Goal: Transaction & Acquisition: Purchase product/service

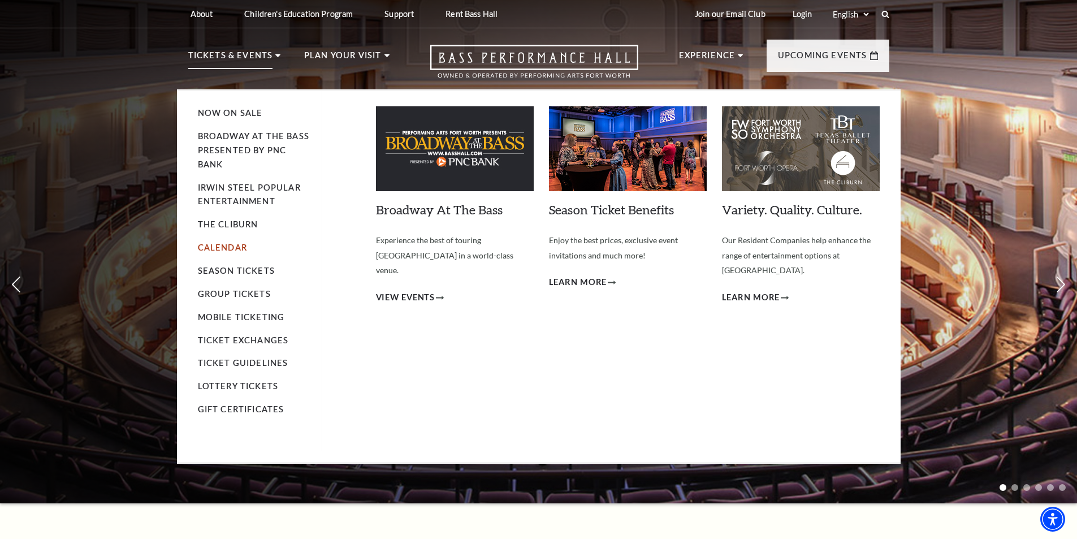
click at [235, 247] on link "Calendar" at bounding box center [222, 247] width 49 height 10
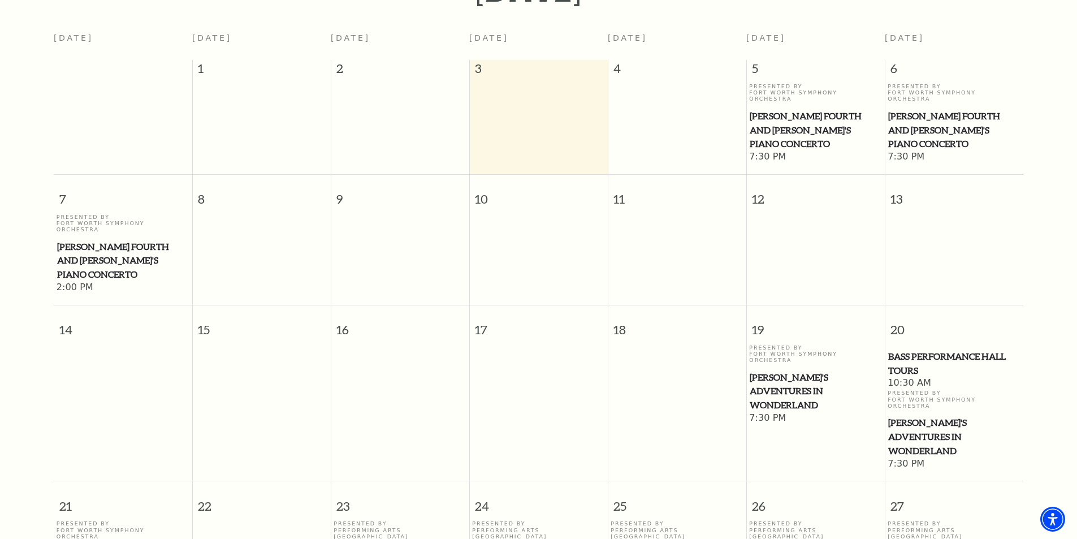
scroll to position [213, 0]
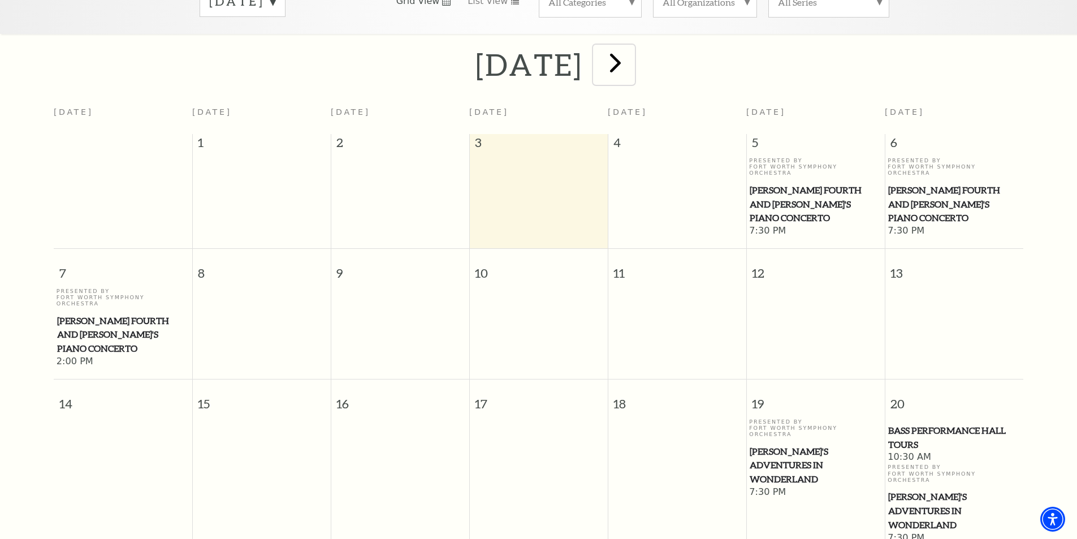
click at [631, 47] on span "next" at bounding box center [615, 62] width 32 height 32
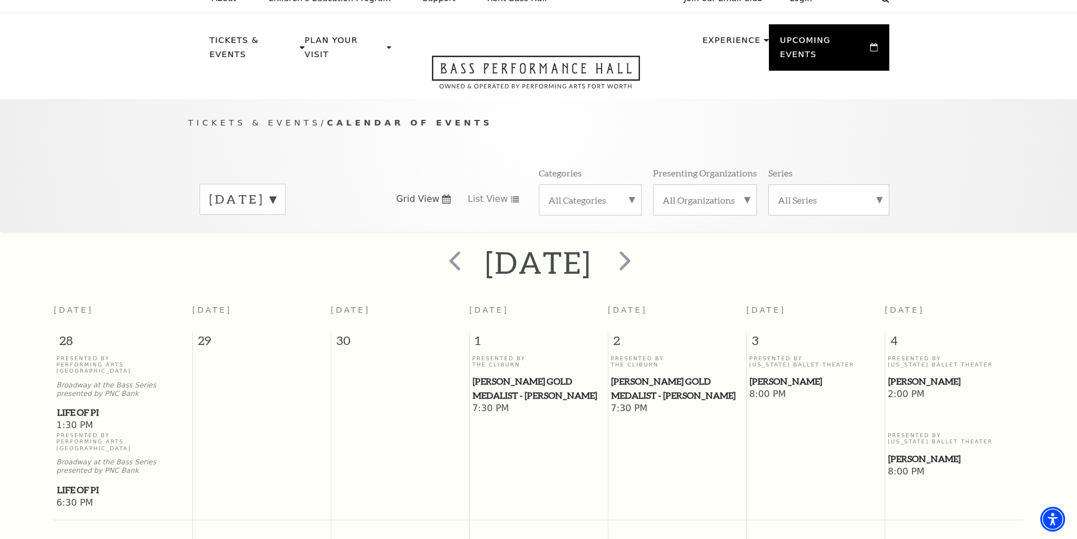
scroll to position [0, 0]
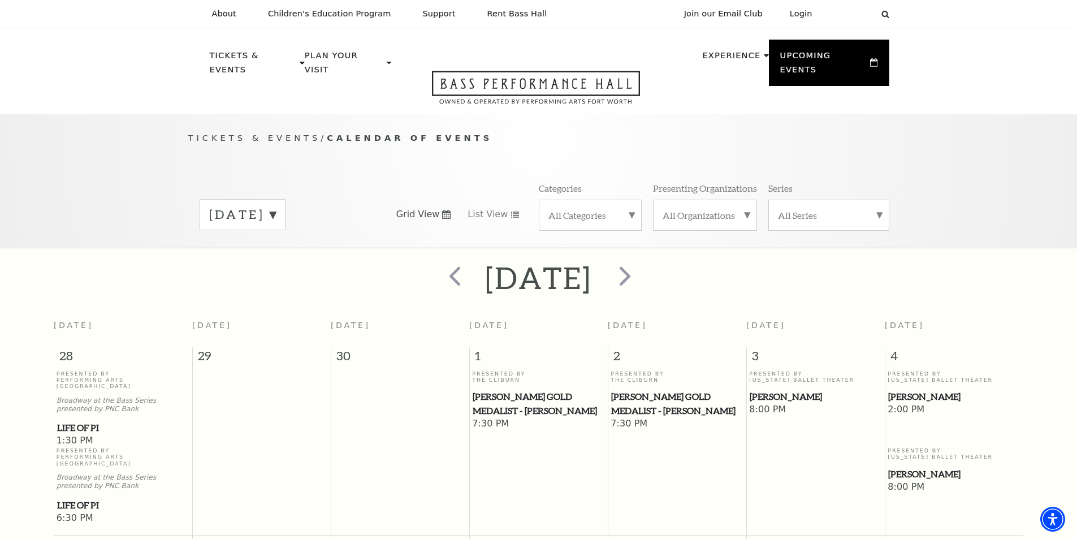
click at [285, 199] on div "October 2025" at bounding box center [243, 214] width 86 height 31
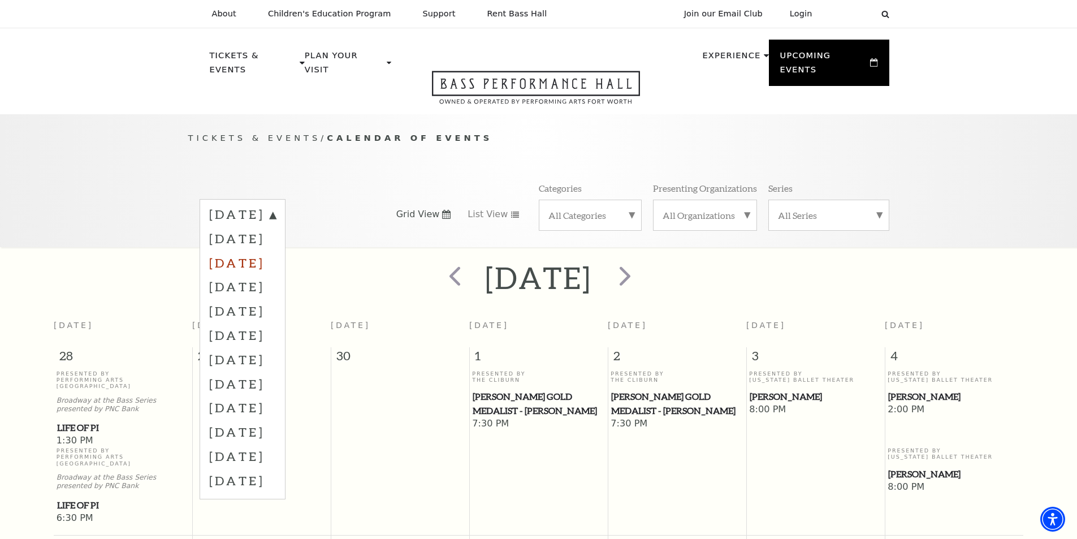
click at [276, 250] on label "November 2025" at bounding box center [242, 262] width 67 height 24
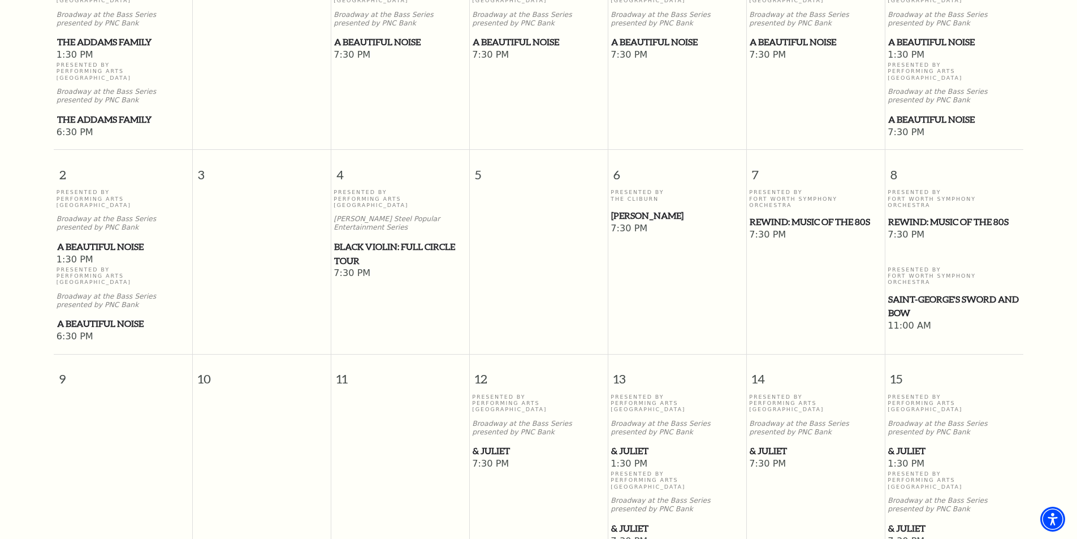
scroll to position [496, 0]
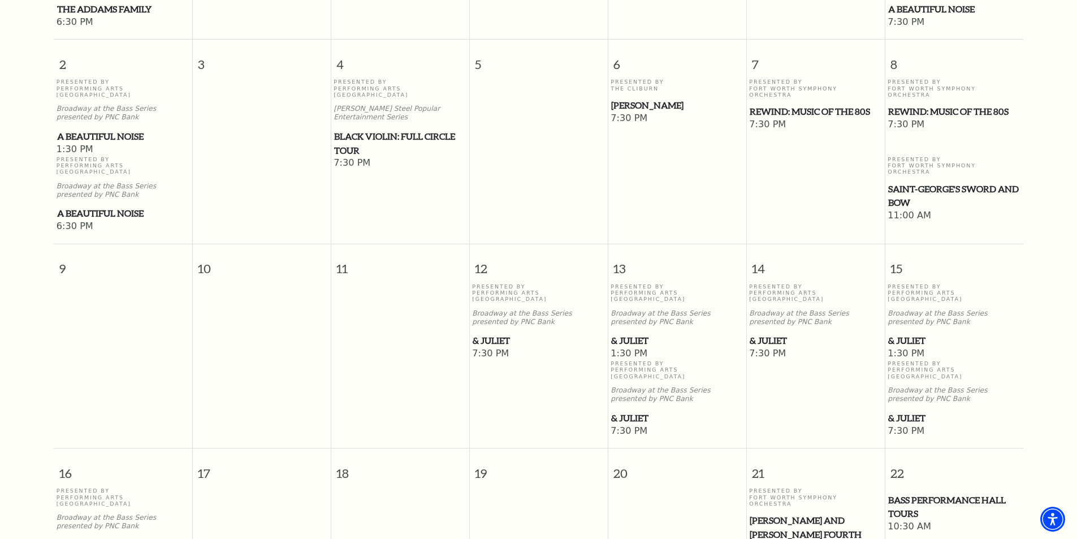
click at [893, 333] on span "& Juliet" at bounding box center [954, 340] width 132 height 14
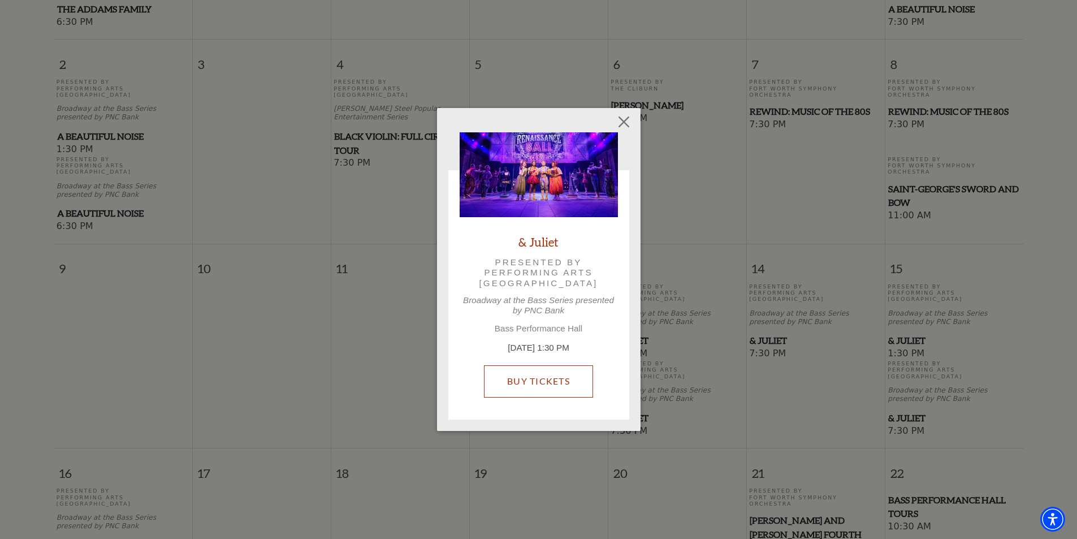
click at [583, 378] on link "Buy Tickets" at bounding box center [538, 381] width 109 height 32
click at [622, 123] on button "Close" at bounding box center [623, 121] width 21 height 21
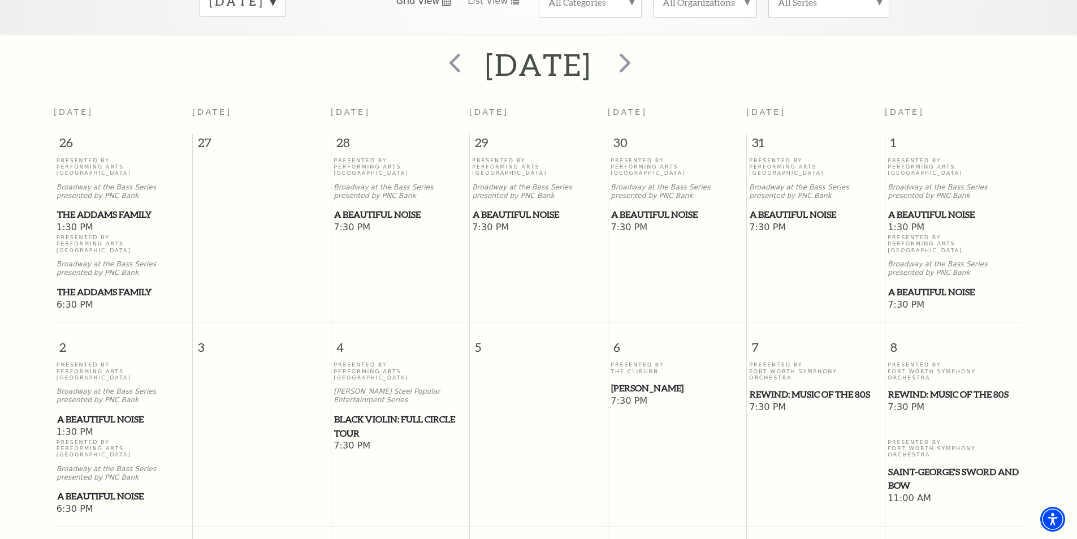
scroll to position [0, 0]
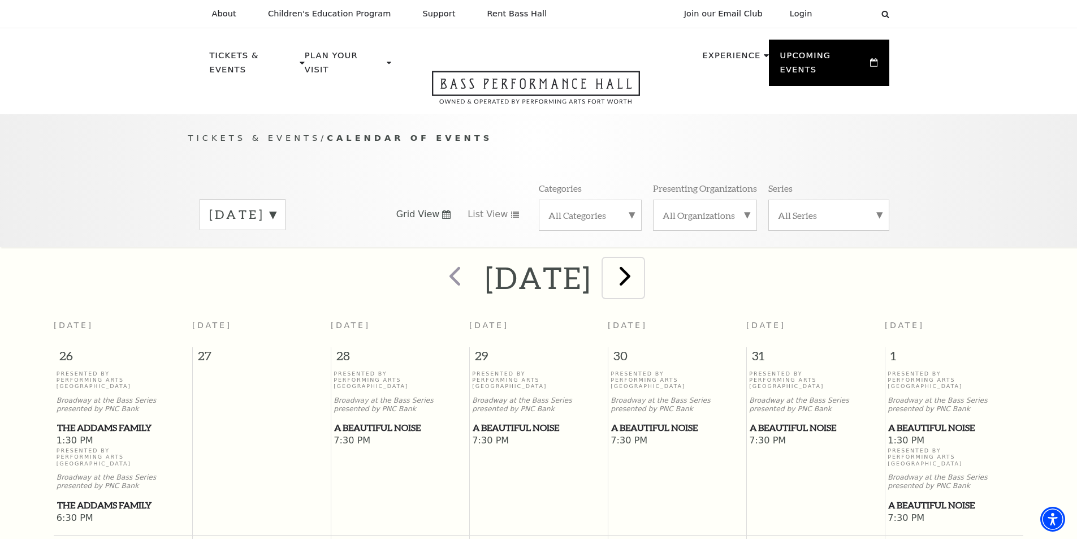
click at [641, 264] on span "next" at bounding box center [625, 275] width 32 height 32
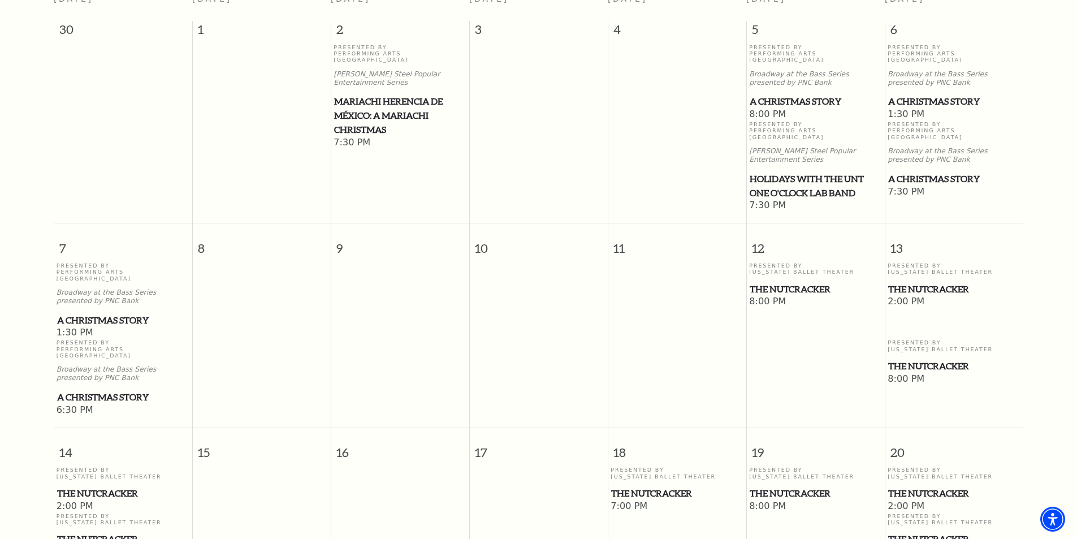
scroll to position [100, 0]
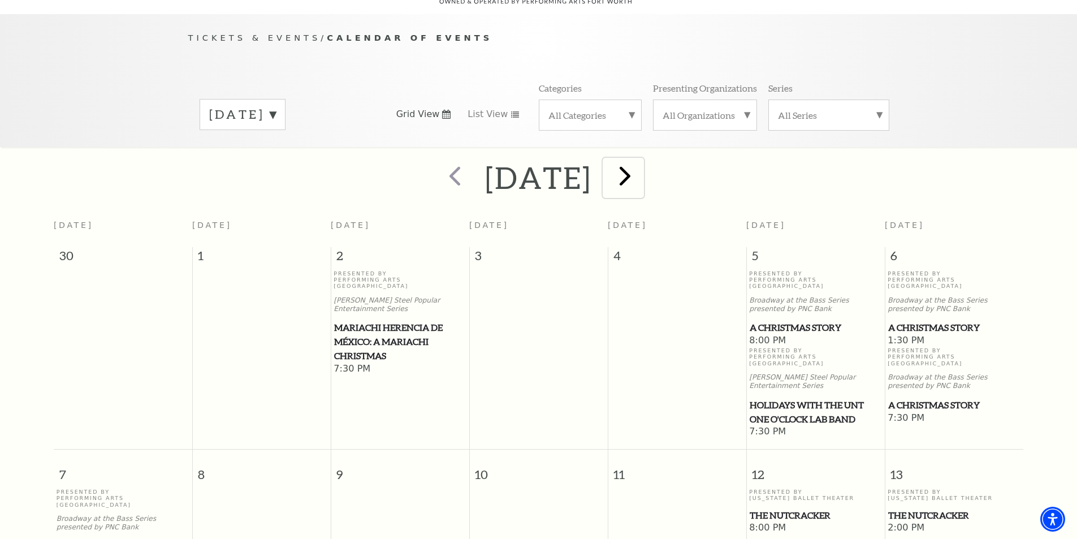
click at [641, 159] on span "next" at bounding box center [625, 175] width 32 height 32
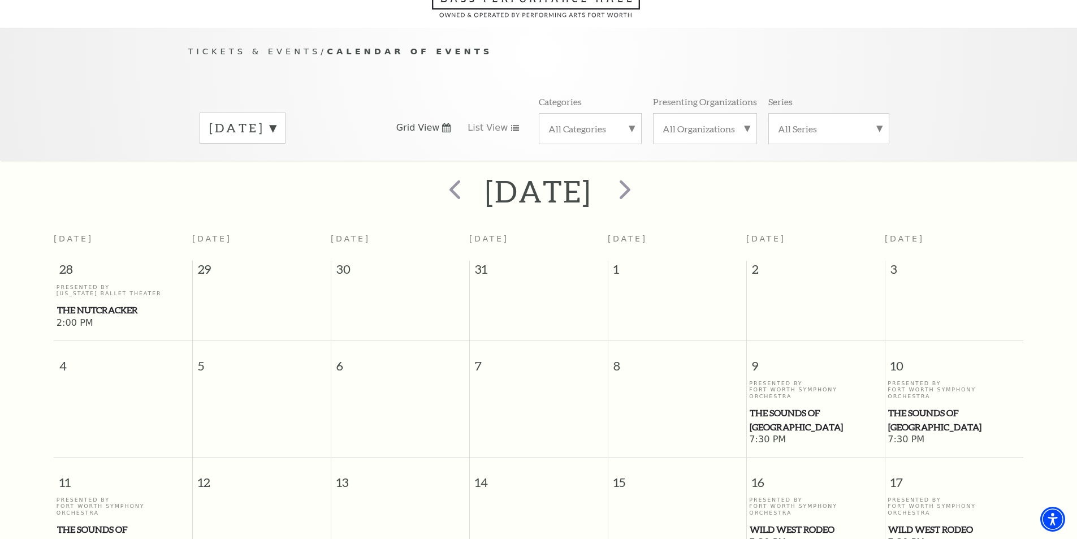
scroll to position [44, 0]
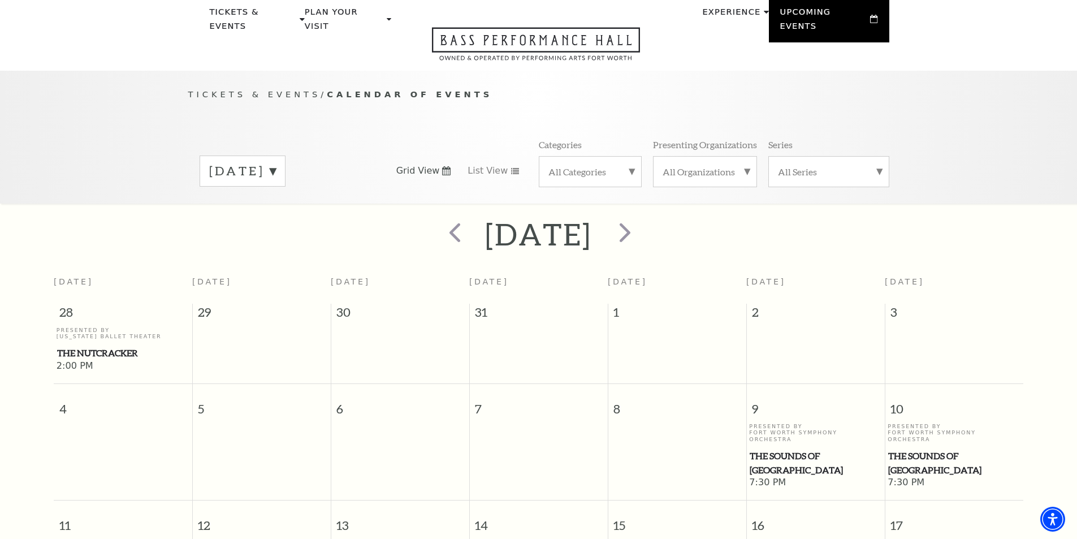
click at [276, 162] on label "January 2026" at bounding box center [242, 171] width 67 height 18
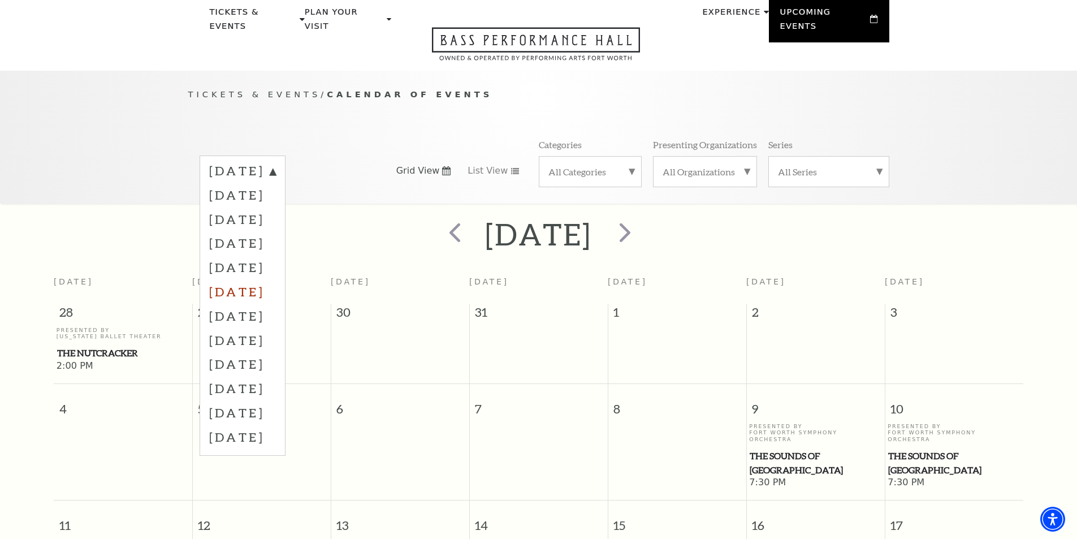
click at [276, 279] on label "February 2026" at bounding box center [242, 291] width 67 height 24
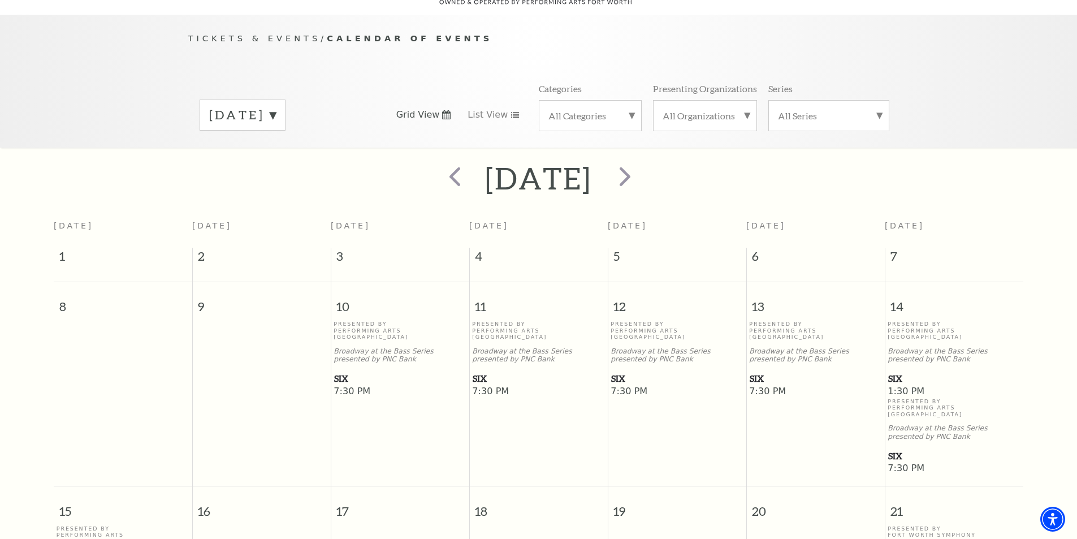
scroll to position [100, 0]
click at [899, 371] on span "SIX" at bounding box center [954, 378] width 132 height 14
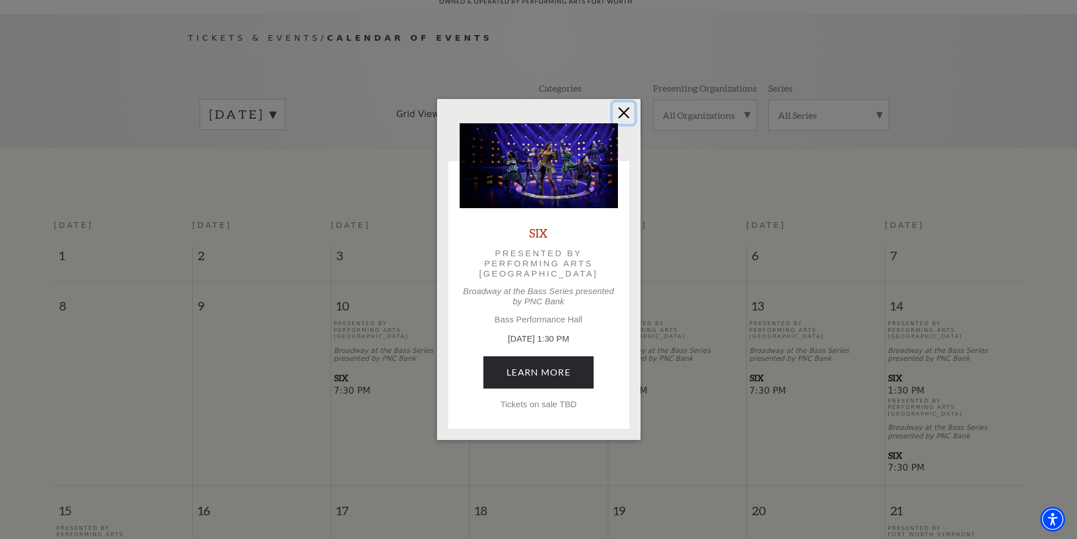
click at [624, 112] on button "Close" at bounding box center [623, 112] width 21 height 21
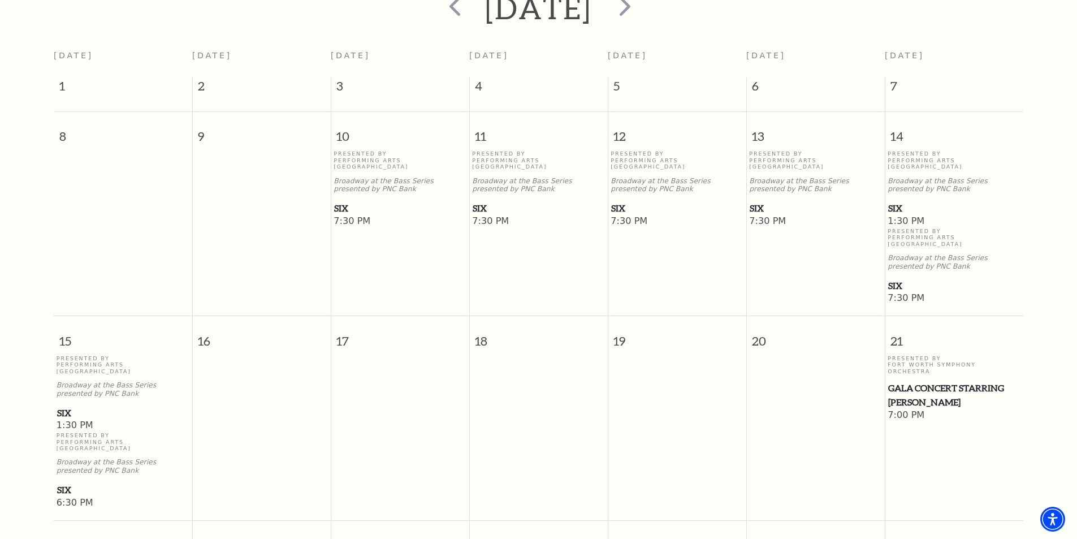
scroll to position [44, 0]
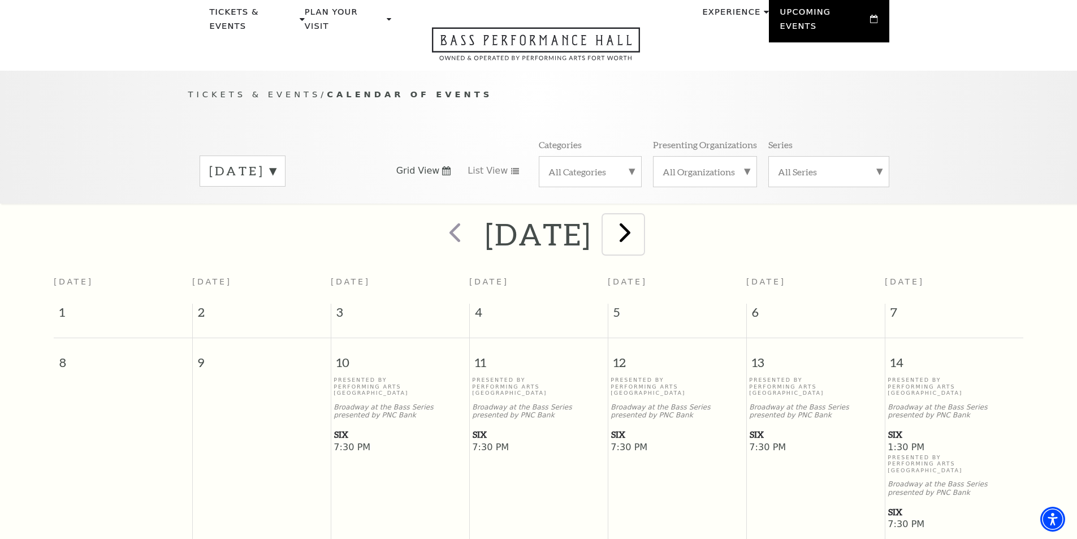
click at [641, 220] on span "next" at bounding box center [625, 232] width 32 height 32
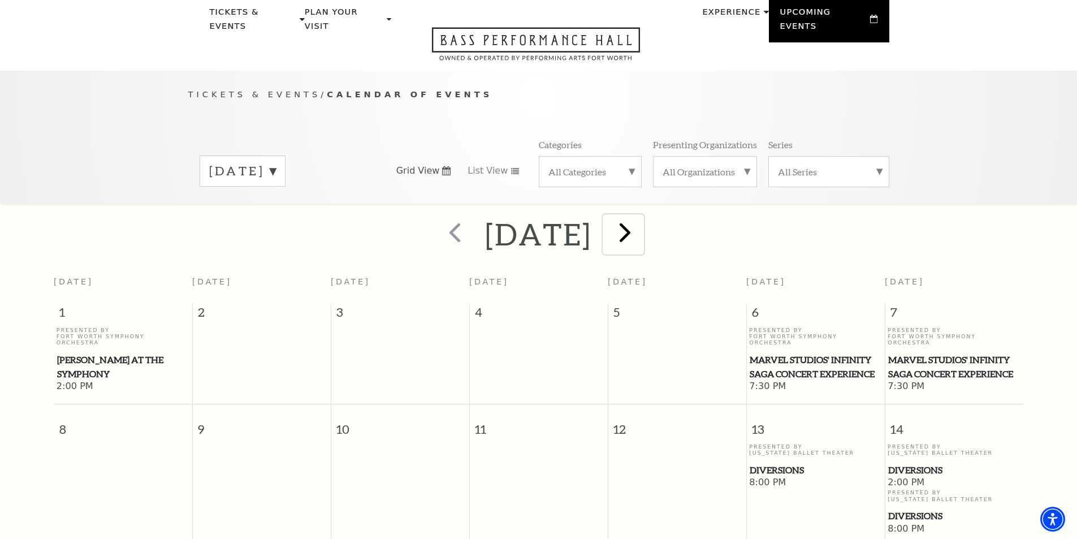
click at [641, 216] on span "next" at bounding box center [625, 232] width 32 height 32
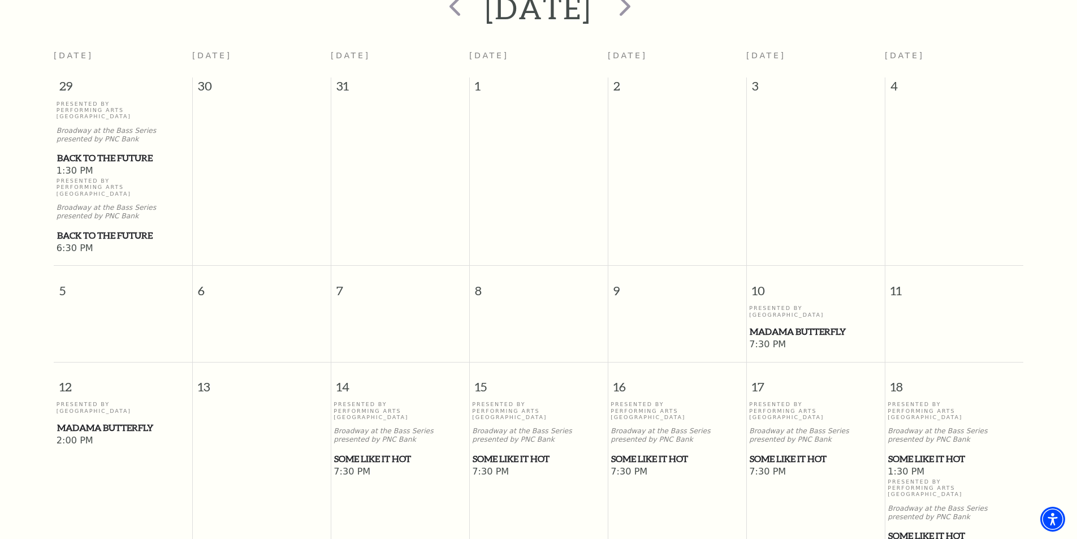
scroll to position [0, 0]
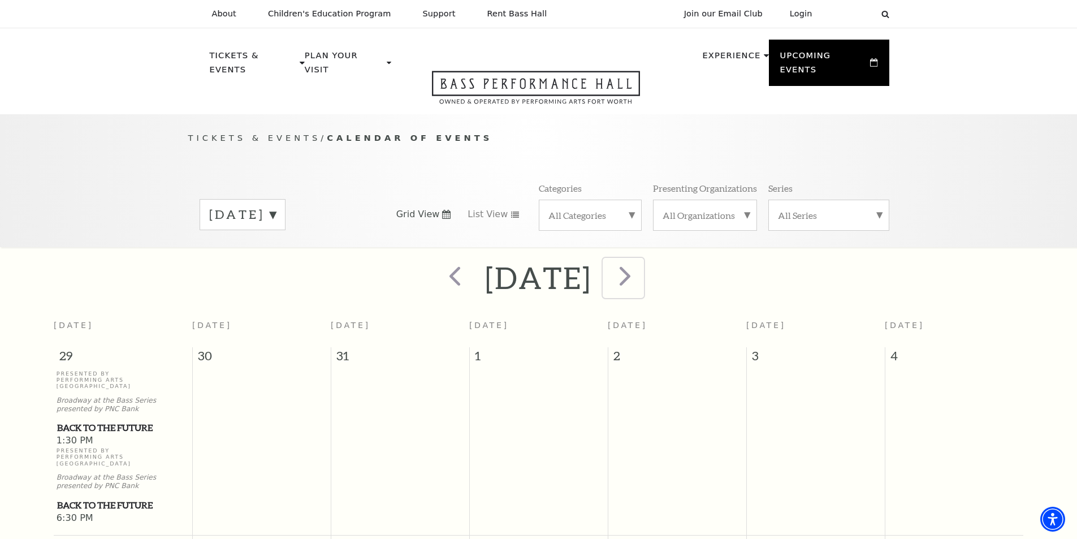
click at [641, 268] on span "next" at bounding box center [625, 275] width 32 height 32
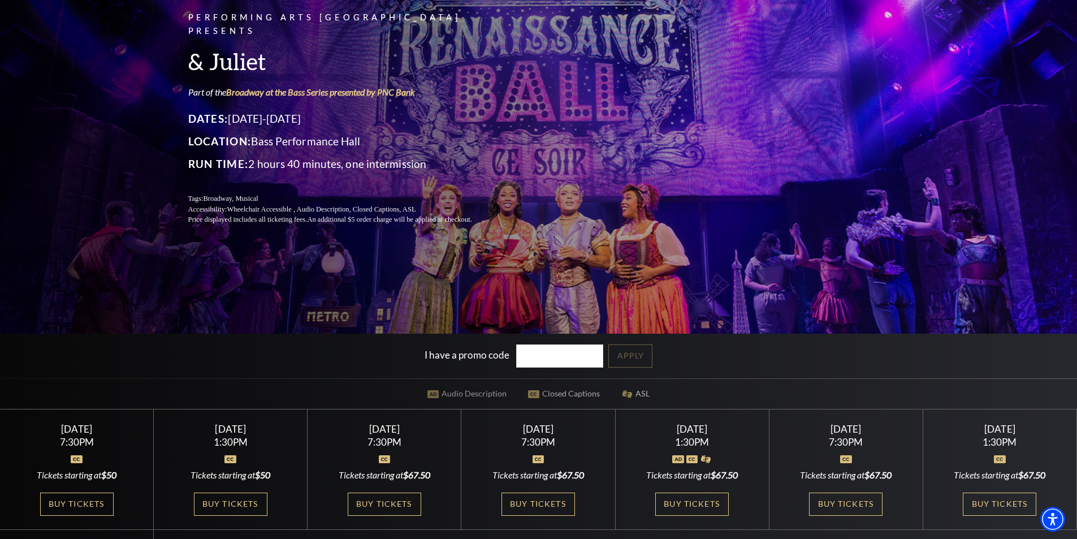
scroll to position [170, 0]
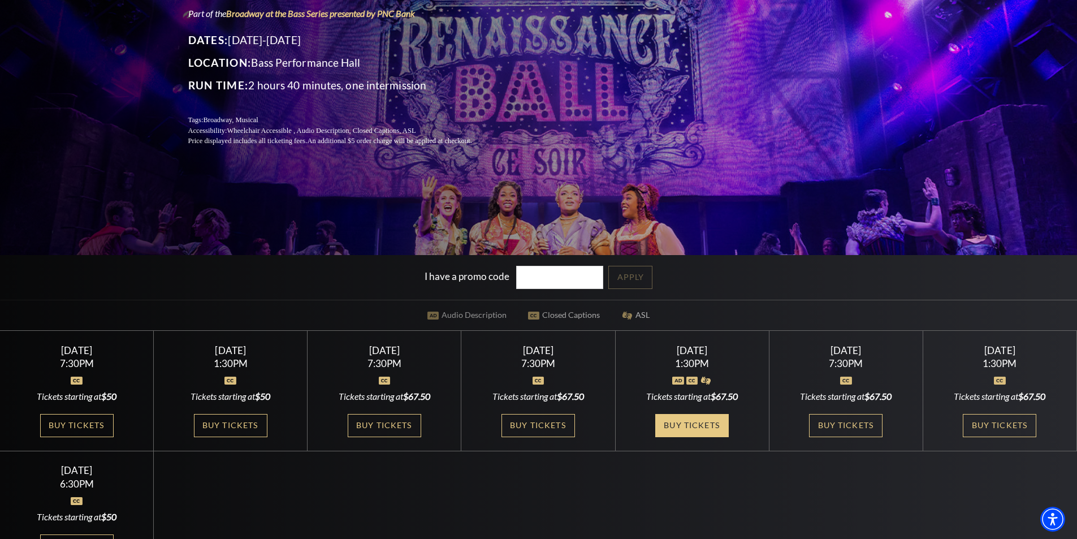
click at [694, 423] on link "Buy Tickets" at bounding box center [691, 425] width 73 height 23
click at [823, 428] on link "Buy Tickets" at bounding box center [845, 425] width 73 height 23
click at [1017, 422] on link "Buy Tickets" at bounding box center [999, 425] width 73 height 23
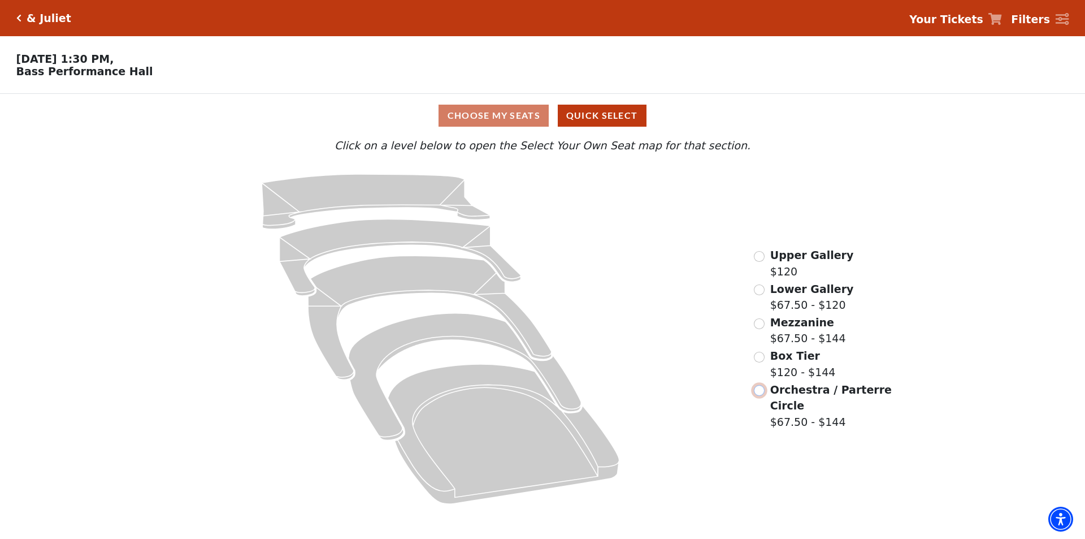
click at [759, 396] on input "Orchestra / Parterre Circle$67.50 - $144\a" at bounding box center [759, 390] width 11 height 11
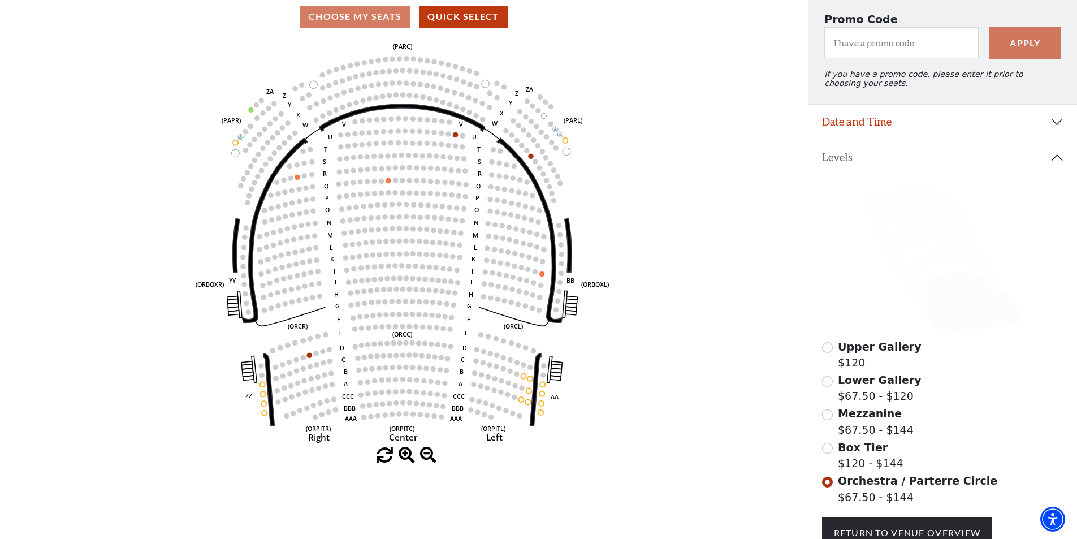
scroll to position [113, 0]
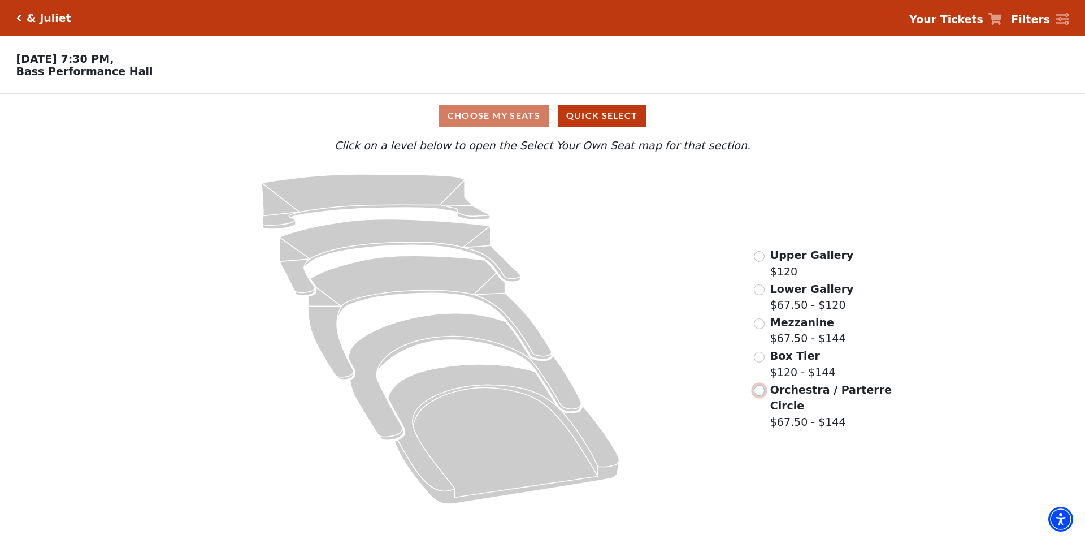
click at [758, 396] on input "Orchestra / Parterre Circle$67.50 - $144\a" at bounding box center [759, 390] width 11 height 11
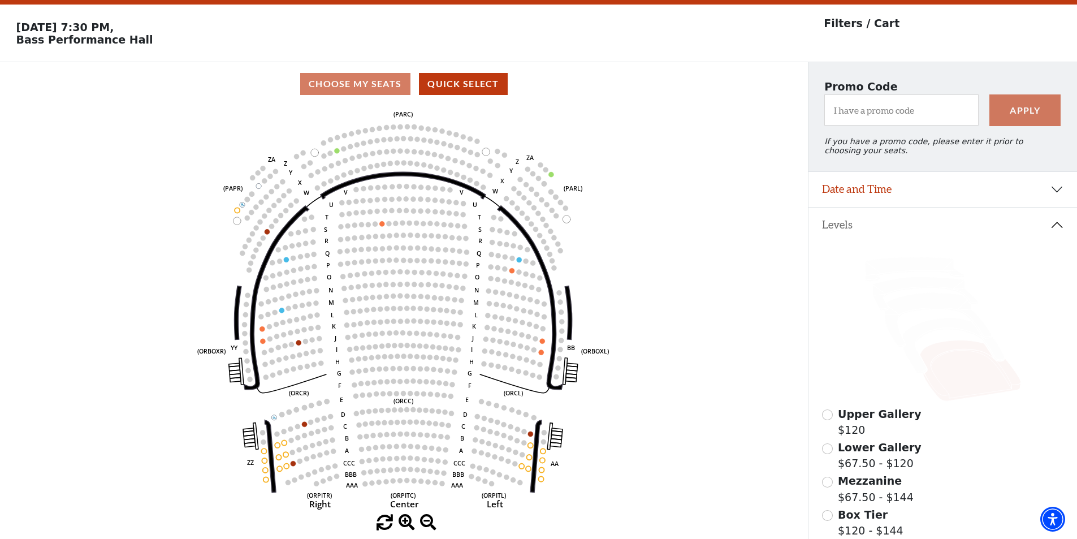
scroll to position [53, 0]
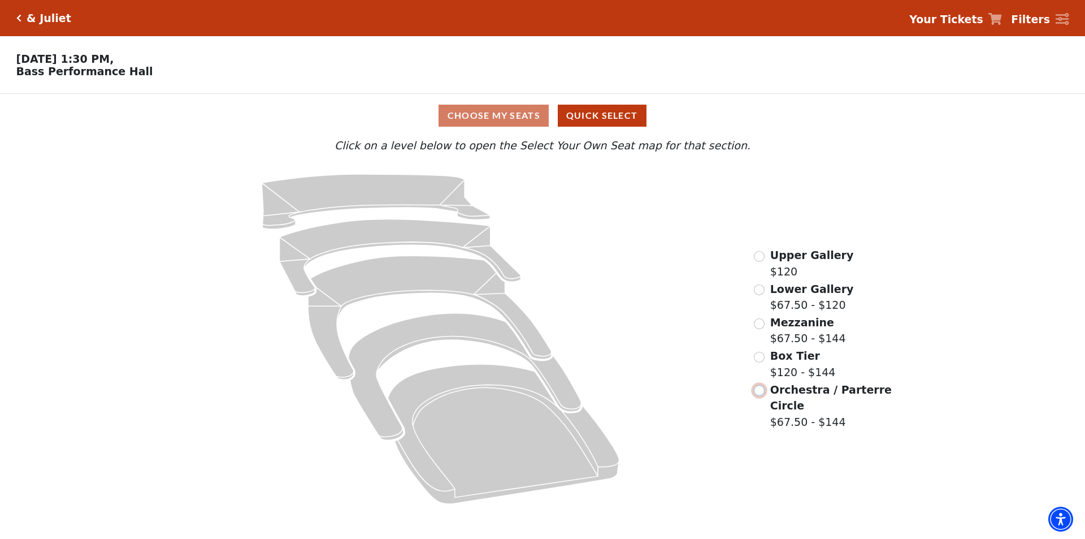
click at [759, 395] on input "Orchestra / Parterre Circle$67.50 - $144\a" at bounding box center [759, 390] width 11 height 11
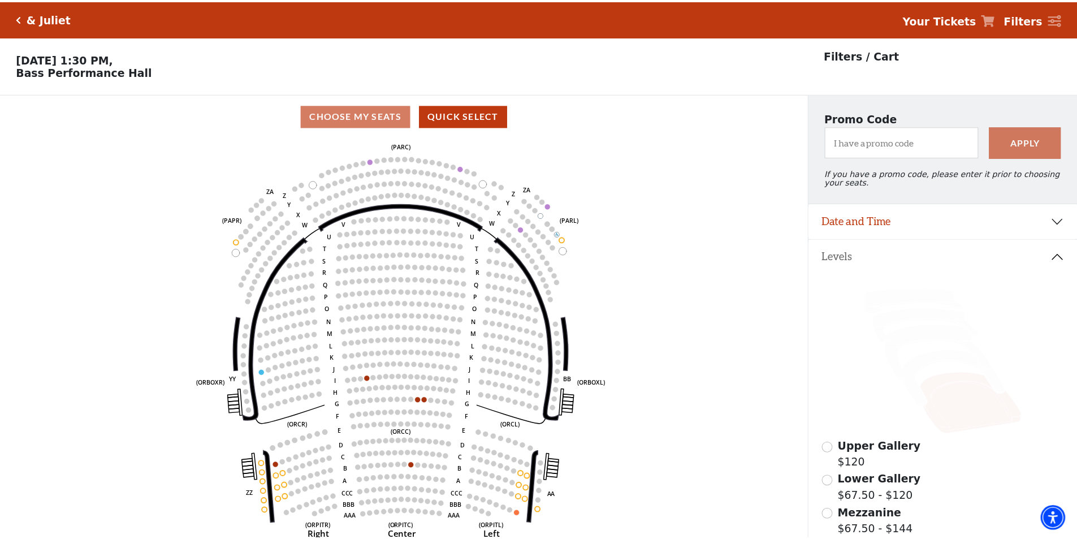
scroll to position [53, 0]
